Goal: Use online tool/utility: Use online tool/utility

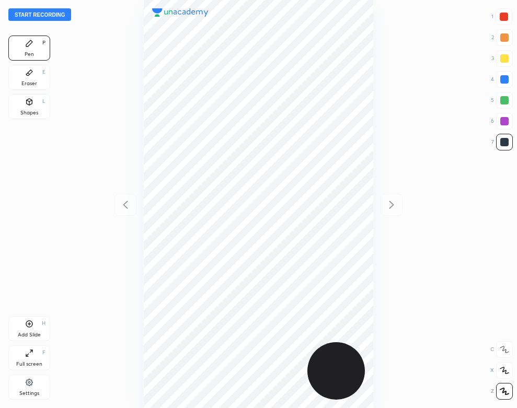
scroll to position [408, 350]
click at [63, 14] on button "Start recording" at bounding box center [39, 14] width 63 height 13
click at [37, 386] on div "Settings" at bounding box center [29, 387] width 42 height 25
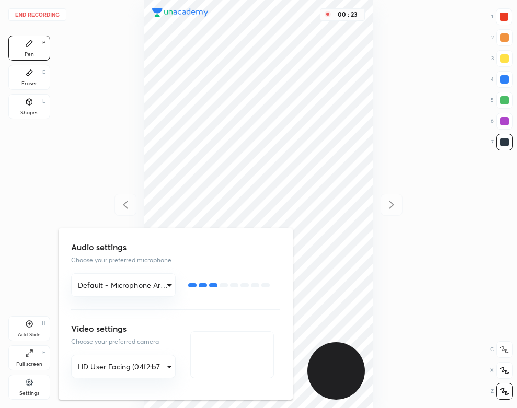
click at [61, 166] on div at bounding box center [258, 204] width 517 height 408
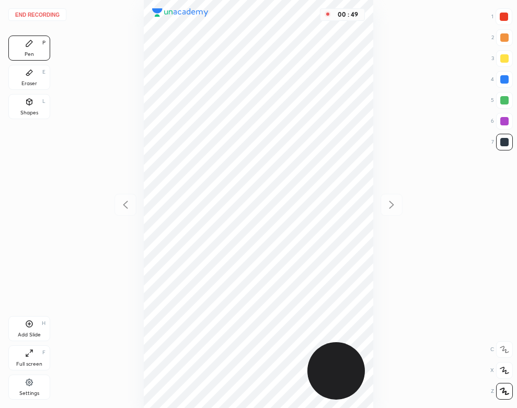
click at [17, 78] on div "Eraser E" at bounding box center [29, 77] width 42 height 25
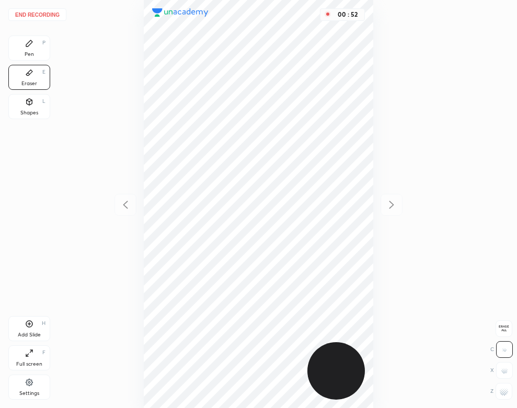
click at [29, 45] on icon at bounding box center [29, 43] width 6 height 6
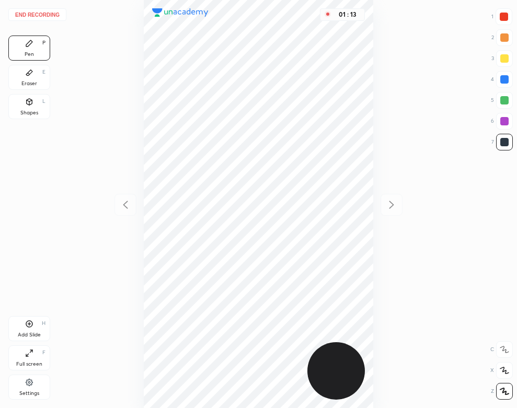
click at [21, 75] on div "Eraser E" at bounding box center [29, 77] width 42 height 25
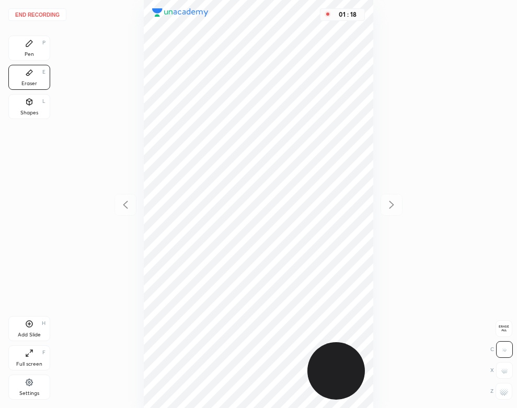
click at [33, 56] on div "Pen" at bounding box center [29, 54] width 9 height 5
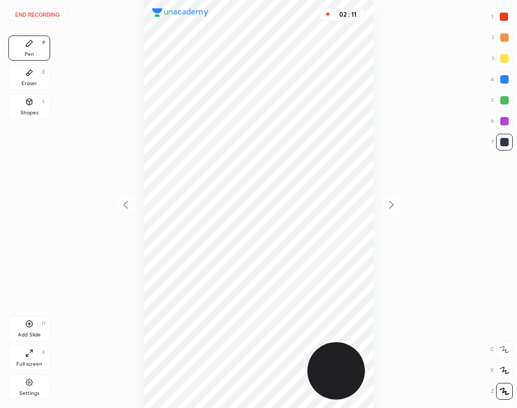
click at [26, 84] on div "Eraser" at bounding box center [29, 83] width 16 height 5
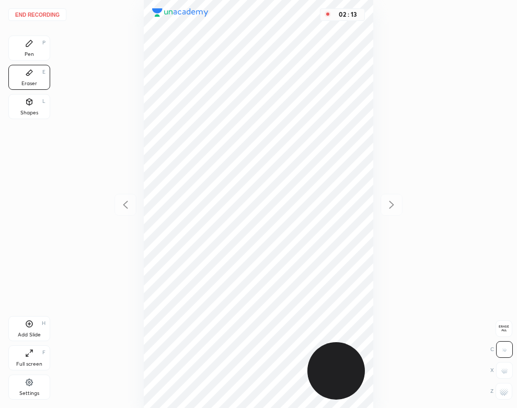
click at [25, 40] on div "Pen P" at bounding box center [29, 48] width 42 height 25
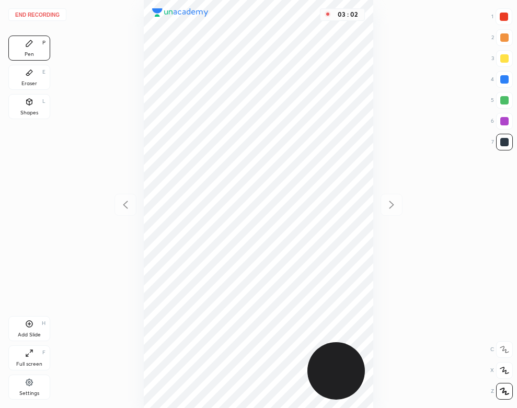
click at [38, 78] on div "Eraser E" at bounding box center [29, 77] width 42 height 25
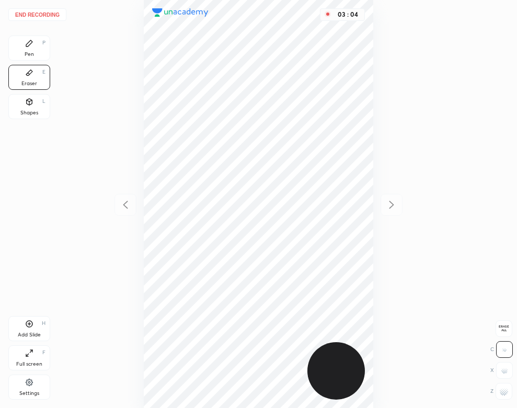
click at [22, 59] on div "Pen P" at bounding box center [29, 48] width 42 height 25
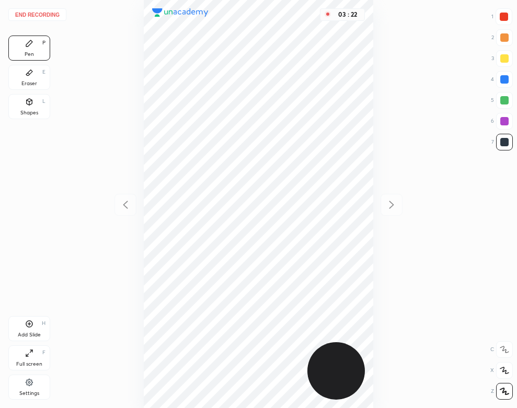
click at [505, 82] on div at bounding box center [504, 79] width 8 height 8
click at [19, 108] on div "Shapes L" at bounding box center [29, 106] width 42 height 25
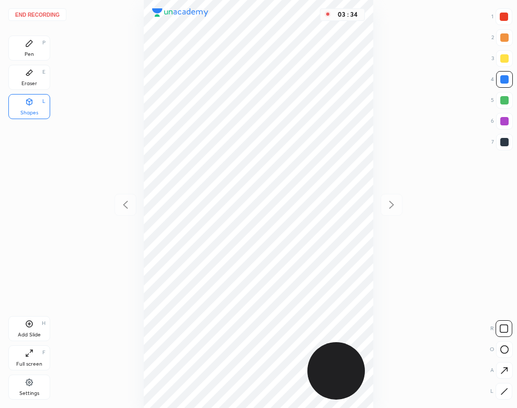
click at [42, 58] on div "Pen P" at bounding box center [29, 48] width 42 height 25
click at [44, 14] on button "End recording" at bounding box center [37, 14] width 58 height 13
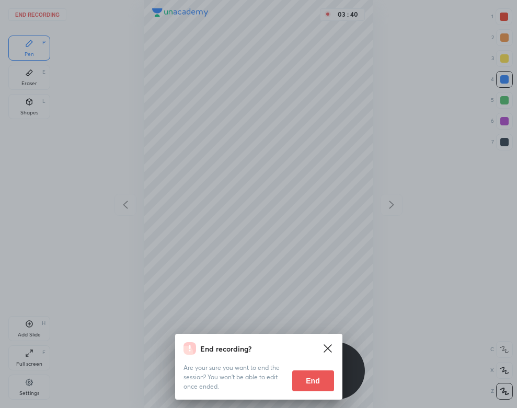
click at [311, 379] on button "End" at bounding box center [313, 380] width 42 height 21
